Goal: Task Accomplishment & Management: Use online tool/utility

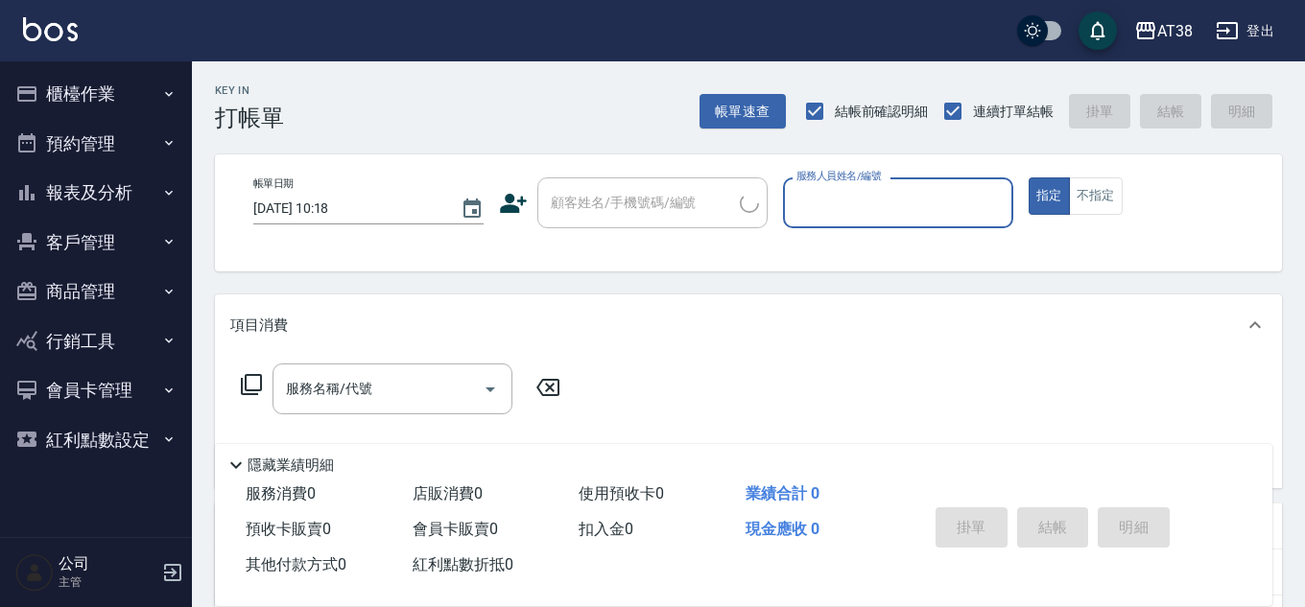
click at [95, 92] on button "櫃檯作業" at bounding box center [96, 94] width 176 height 50
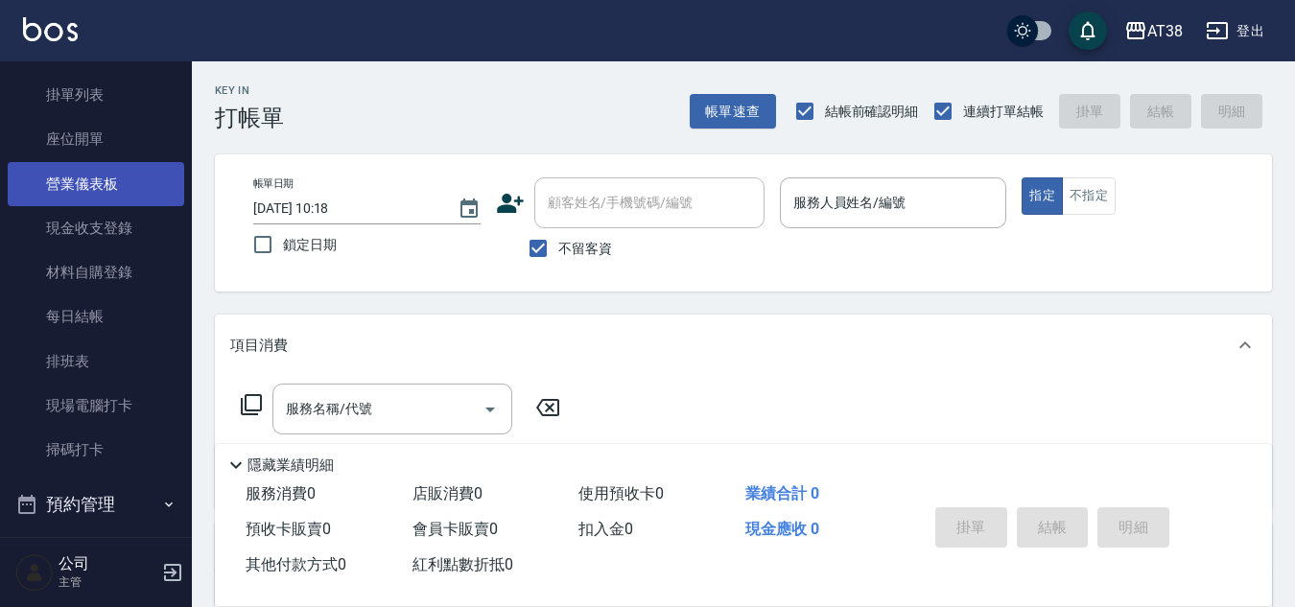
scroll to position [192, 0]
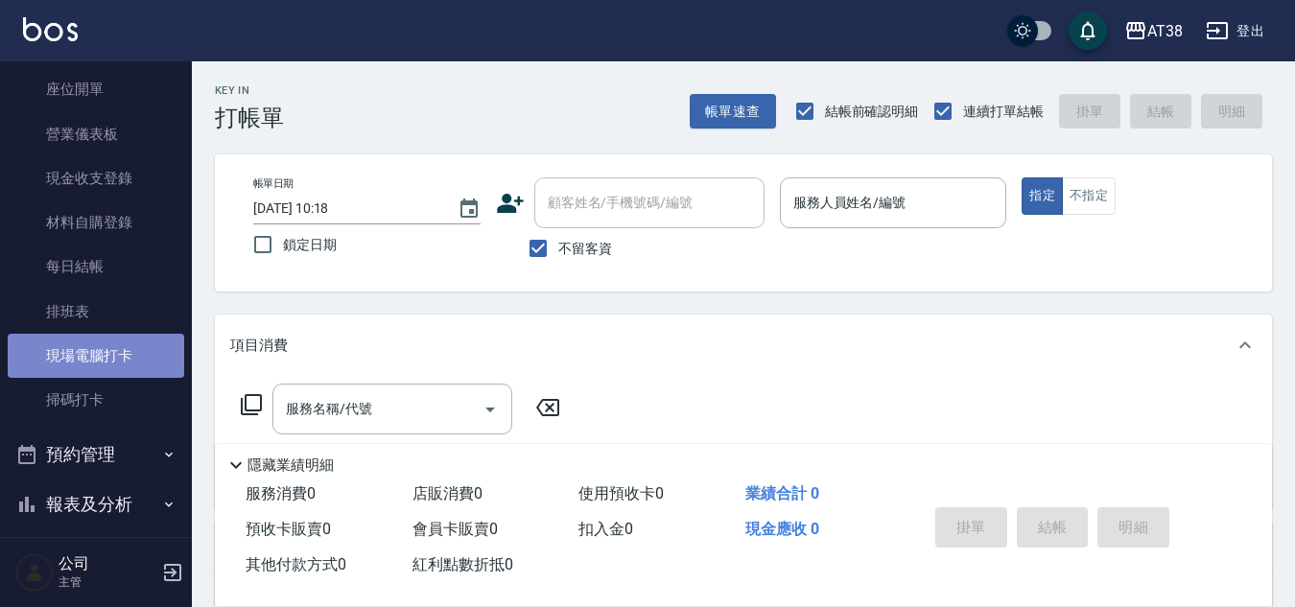
click at [111, 351] on link "現場電腦打卡" at bounding box center [96, 356] width 176 height 44
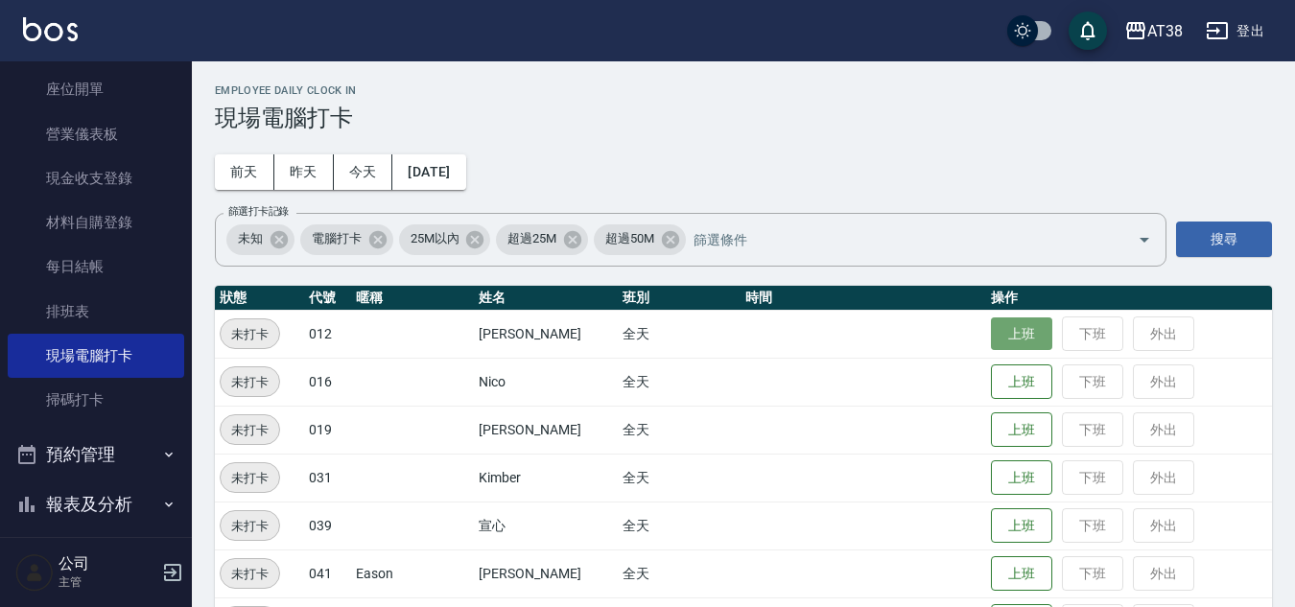
click at [999, 326] on button "上班" at bounding box center [1021, 335] width 61 height 34
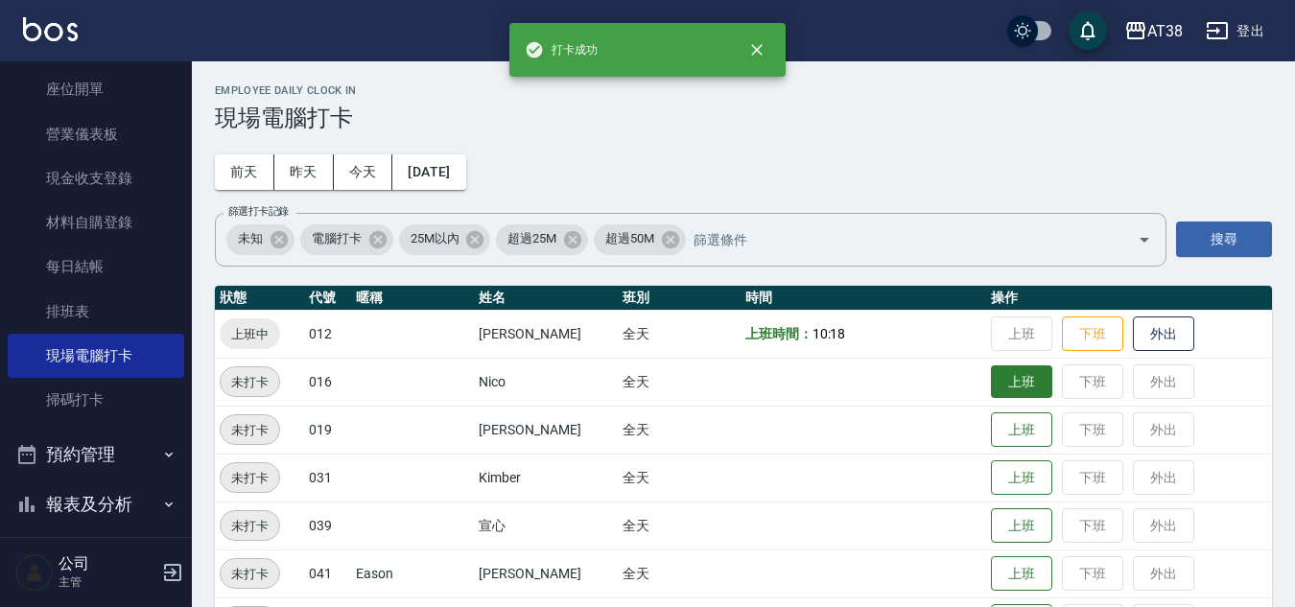
click at [991, 372] on button "上班" at bounding box center [1021, 382] width 61 height 34
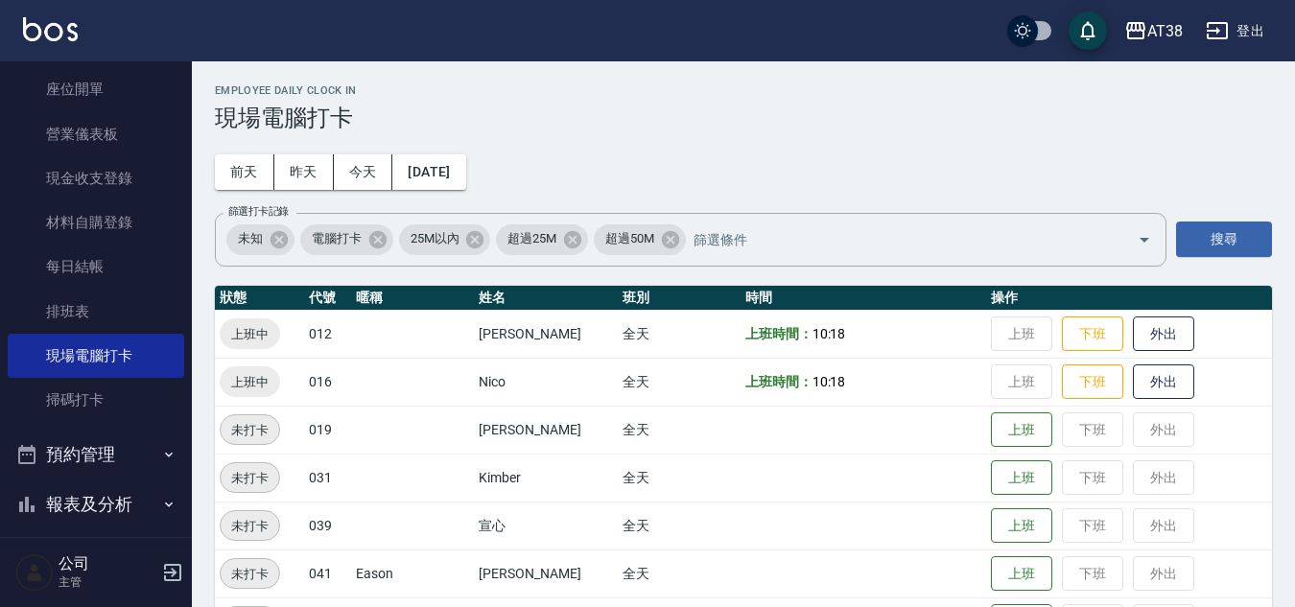
scroll to position [62, 0]
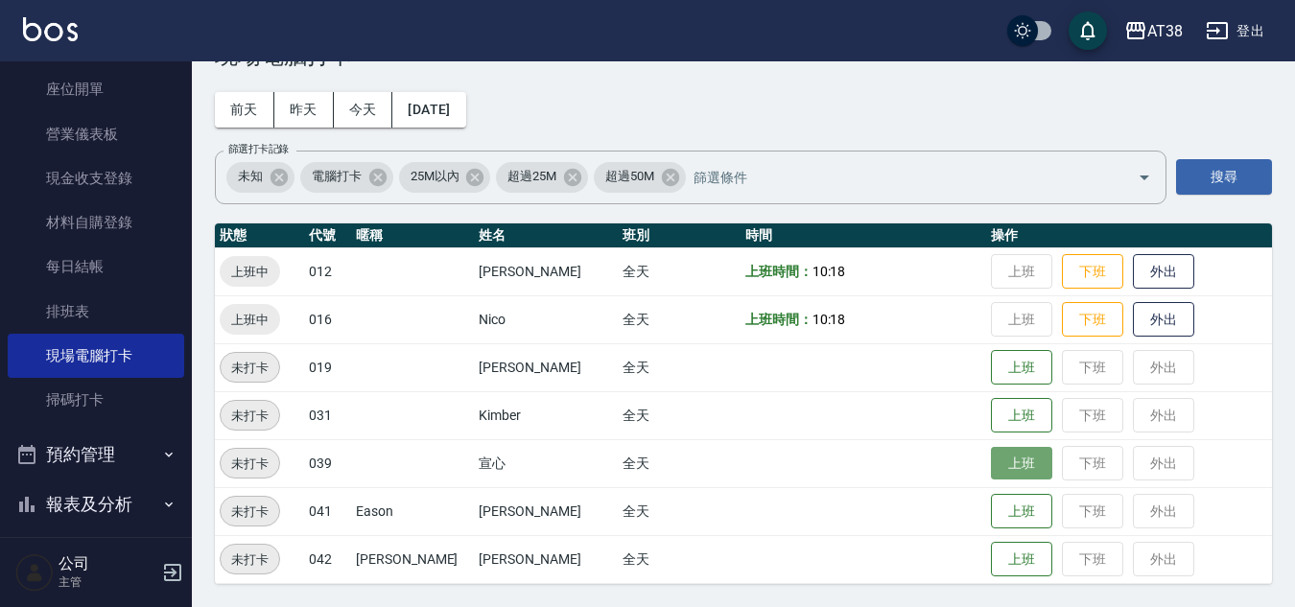
click at [991, 469] on button "上班" at bounding box center [1021, 464] width 61 height 34
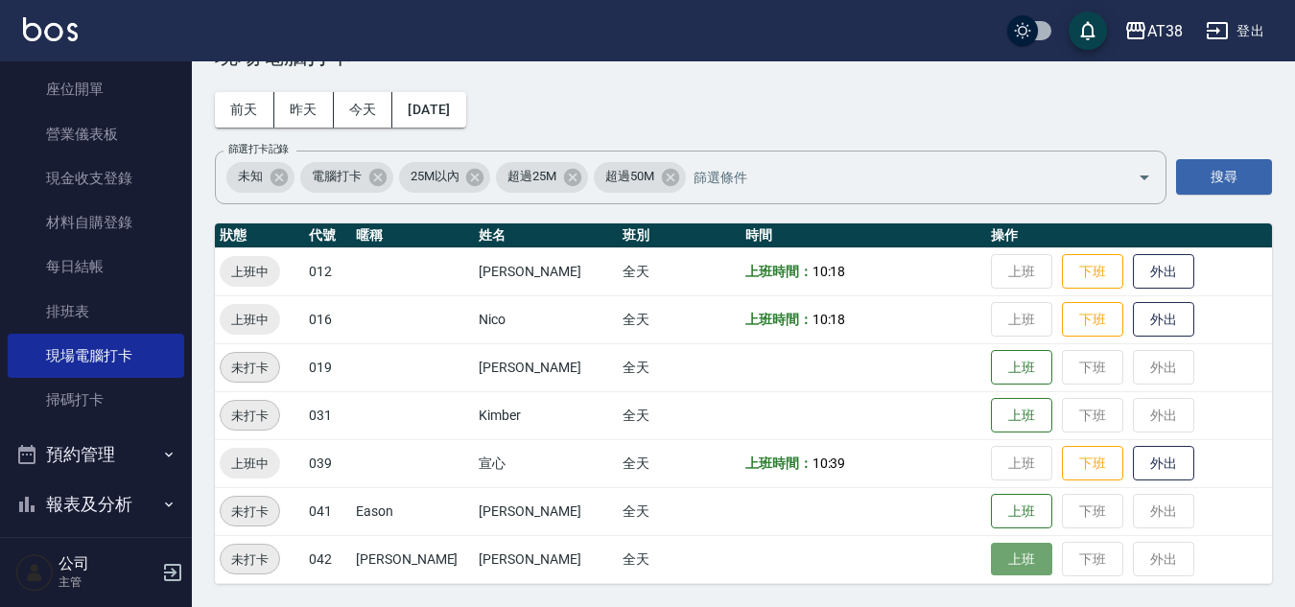
click at [1000, 564] on button "上班" at bounding box center [1021, 560] width 61 height 34
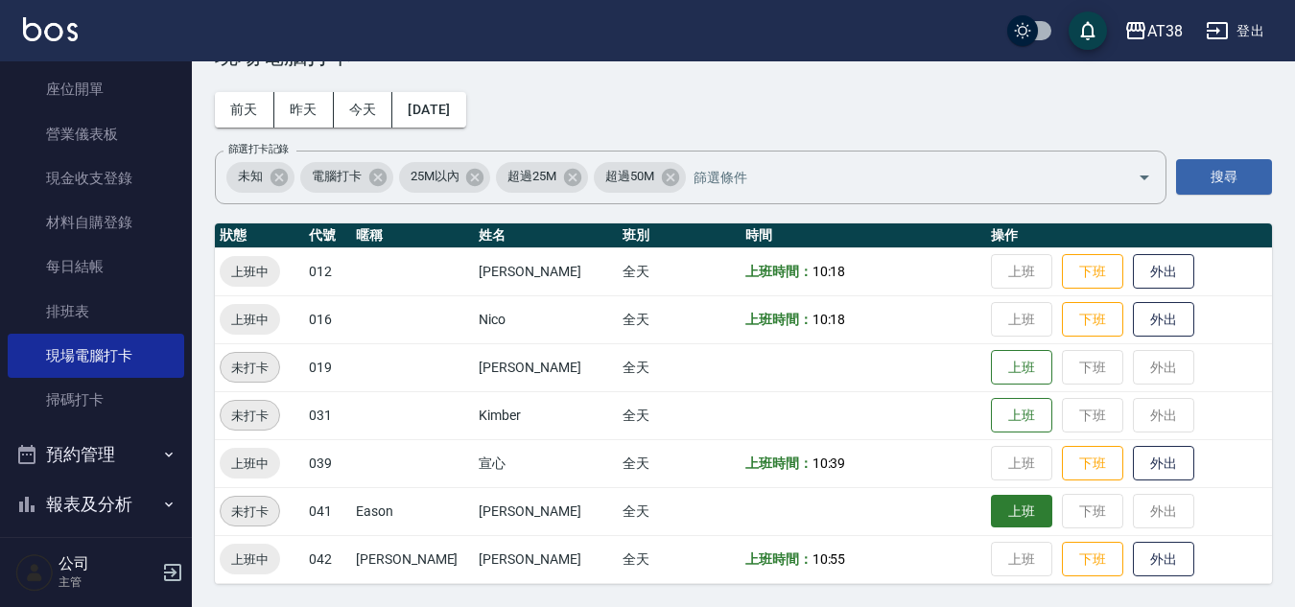
click at [991, 515] on button "上班" at bounding box center [1021, 512] width 61 height 34
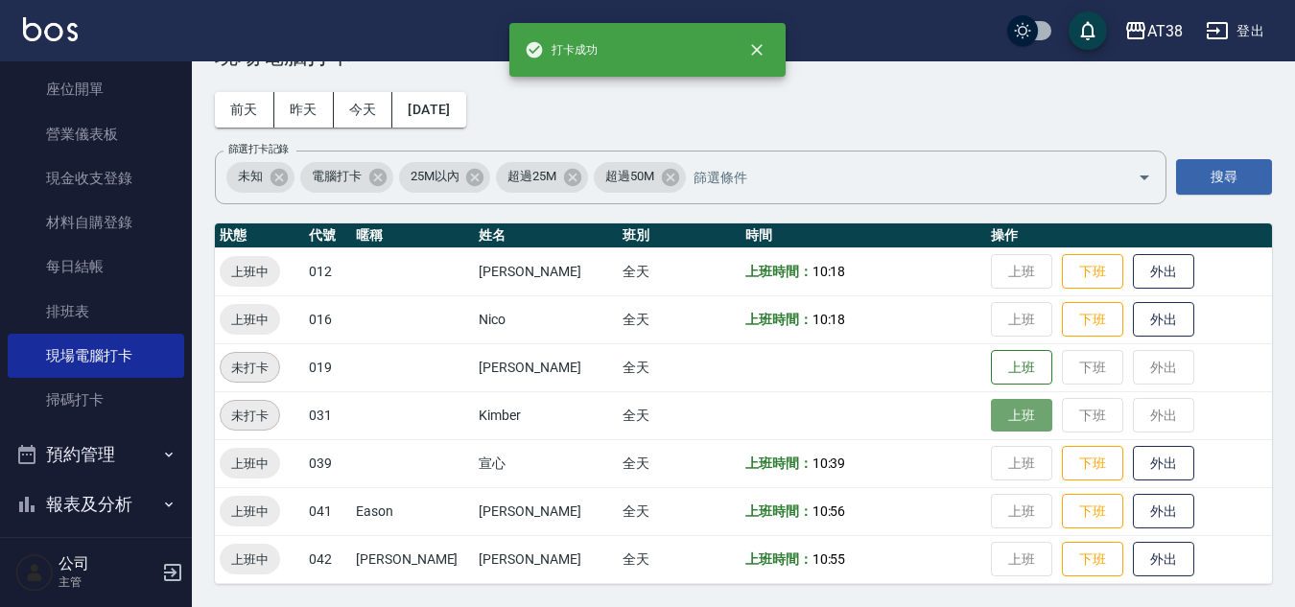
click at [1009, 420] on button "上班" at bounding box center [1021, 416] width 61 height 34
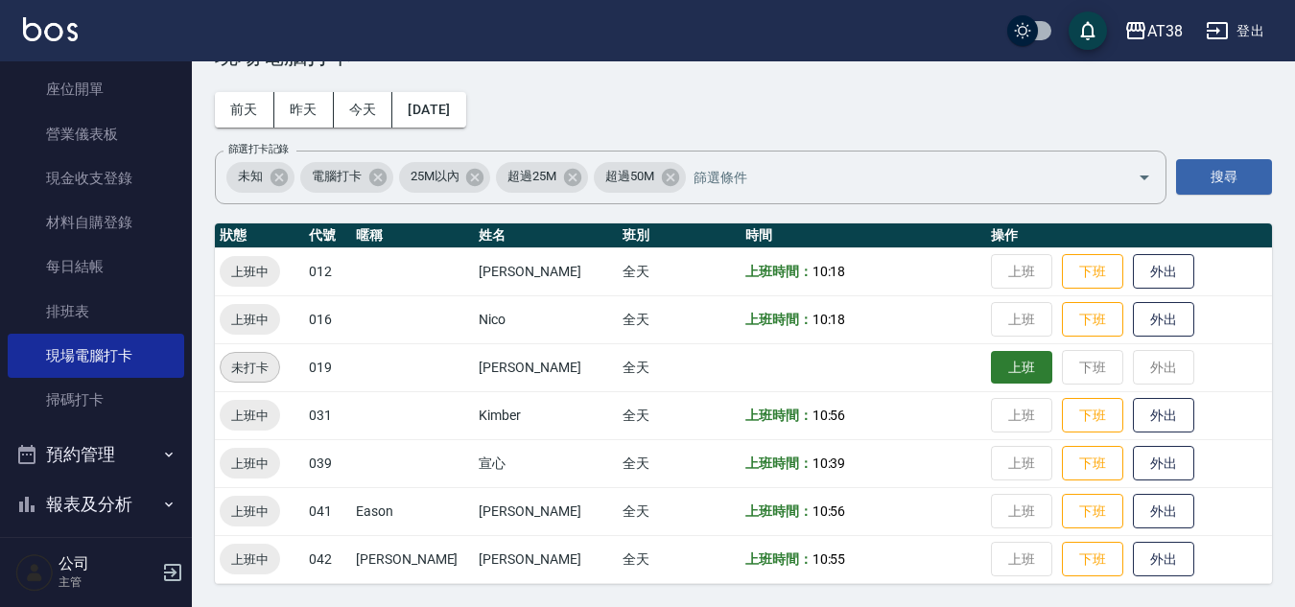
click at [1008, 356] on button "上班" at bounding box center [1021, 368] width 61 height 34
